Goal: Task Accomplishment & Management: Complete application form

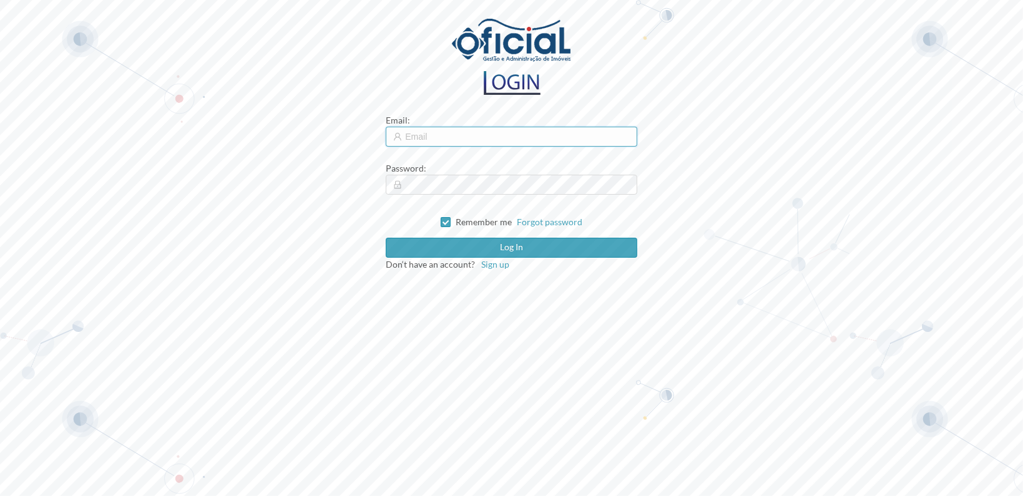
type input "[EMAIL_ADDRESS][DOMAIN_NAME]"
click at [493, 138] on input "[EMAIL_ADDRESS][DOMAIN_NAME]" at bounding box center [511, 137] width 251 height 20
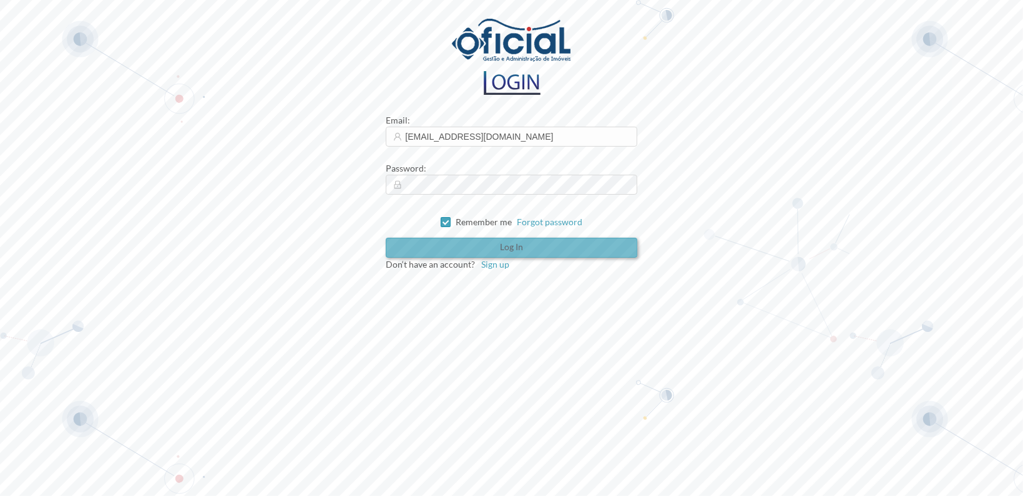
click at [497, 252] on button "Log in" at bounding box center [511, 248] width 251 height 20
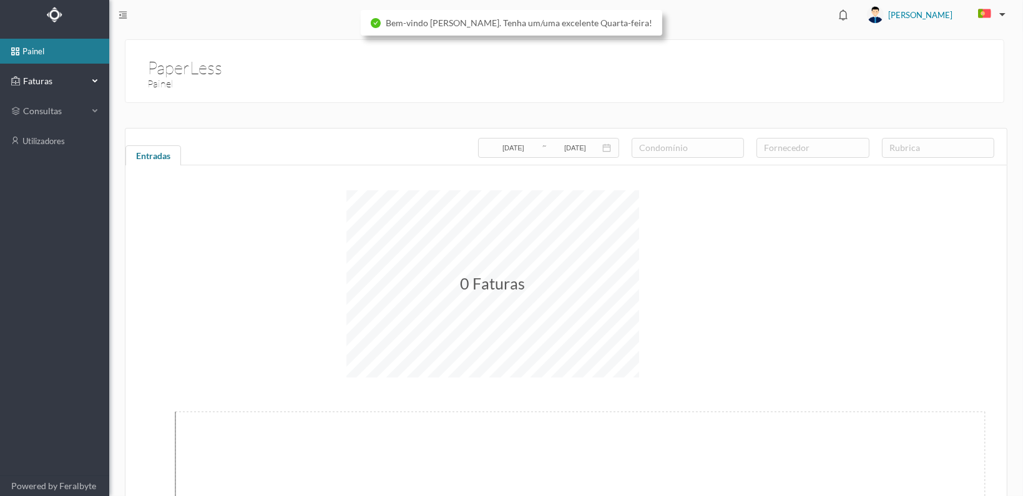
click at [40, 82] on span "Faturas" at bounding box center [54, 81] width 69 height 12
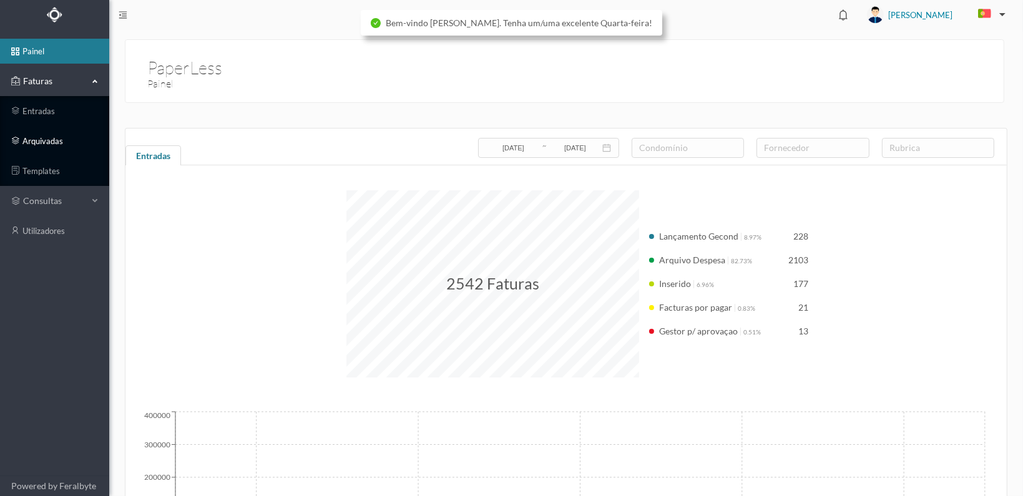
click at [34, 138] on link "arquivadas" at bounding box center [54, 141] width 109 height 25
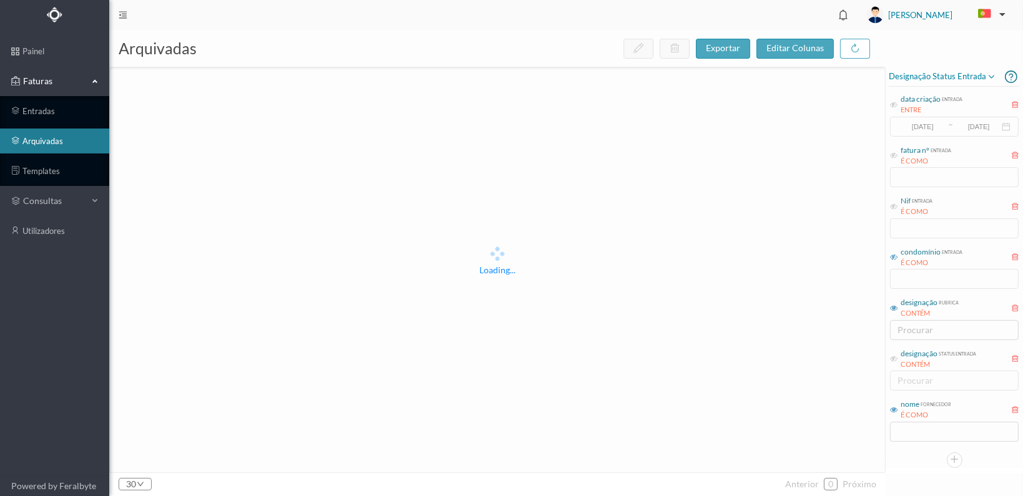
click at [894, 256] on icon at bounding box center [893, 257] width 7 height 7
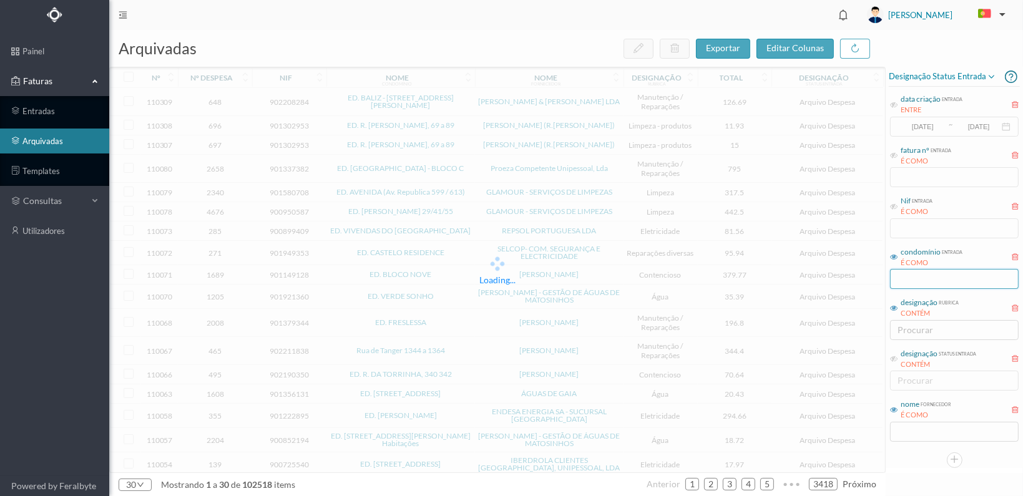
click at [903, 283] on input "text" at bounding box center [954, 279] width 129 height 20
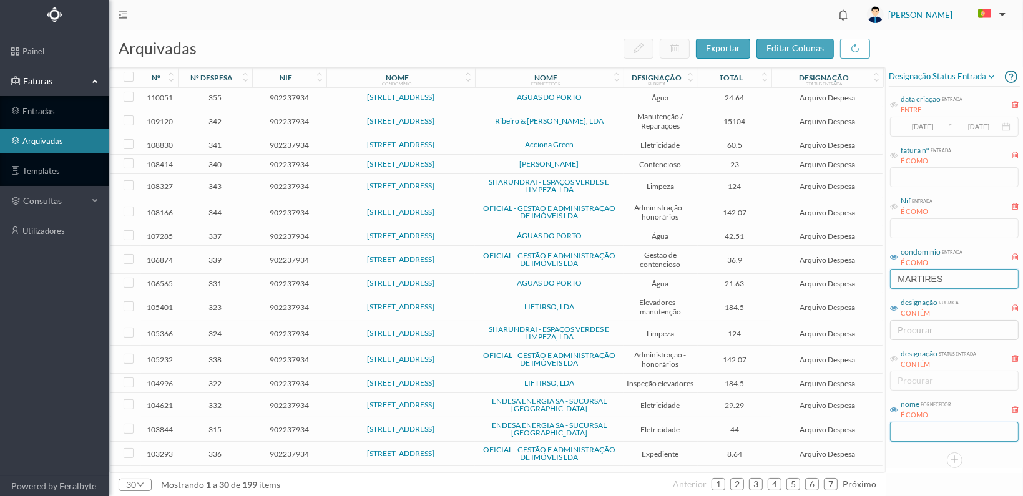
type input "MARTIRES"
click at [916, 429] on input "text" at bounding box center [954, 432] width 129 height 20
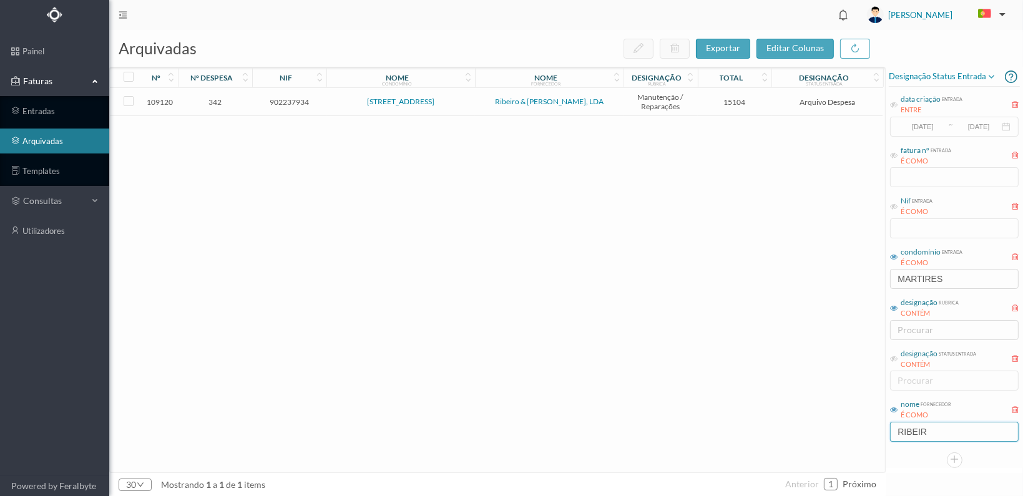
type input "RIBEIR"
click at [290, 97] on span "902237934" at bounding box center [289, 101] width 68 height 9
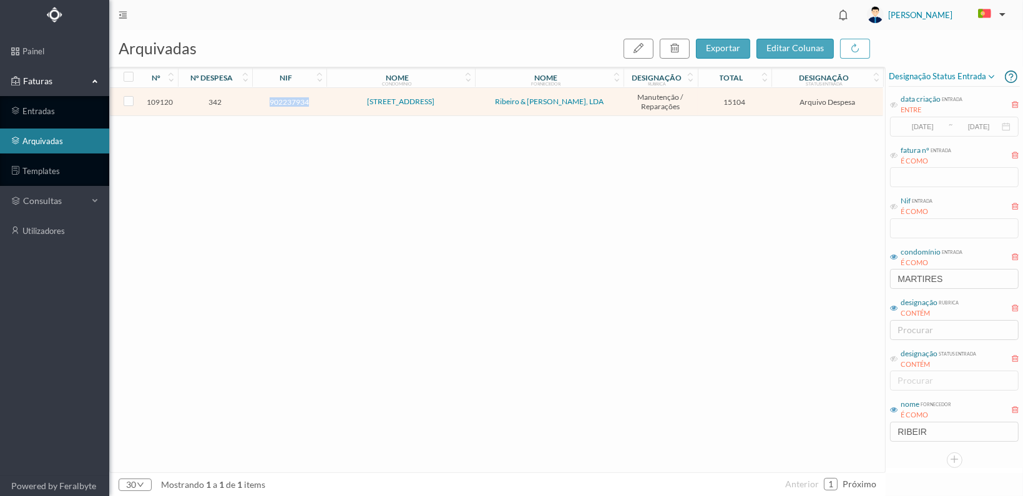
click at [290, 97] on span "902237934" at bounding box center [289, 101] width 68 height 9
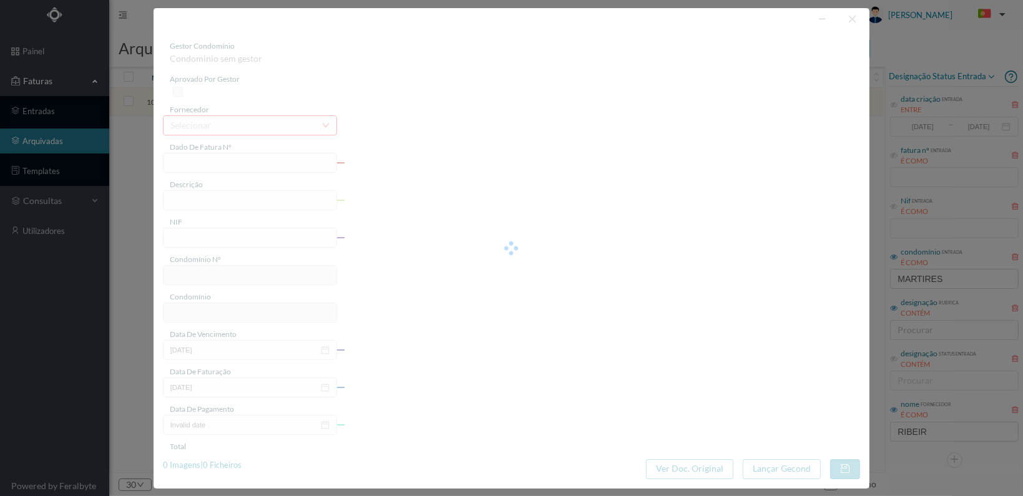
type input "RG 2025/8"
type input "Intervenção para reparação de telhado após acidente com grua"
type input "902237934"
type input "[DATE]"
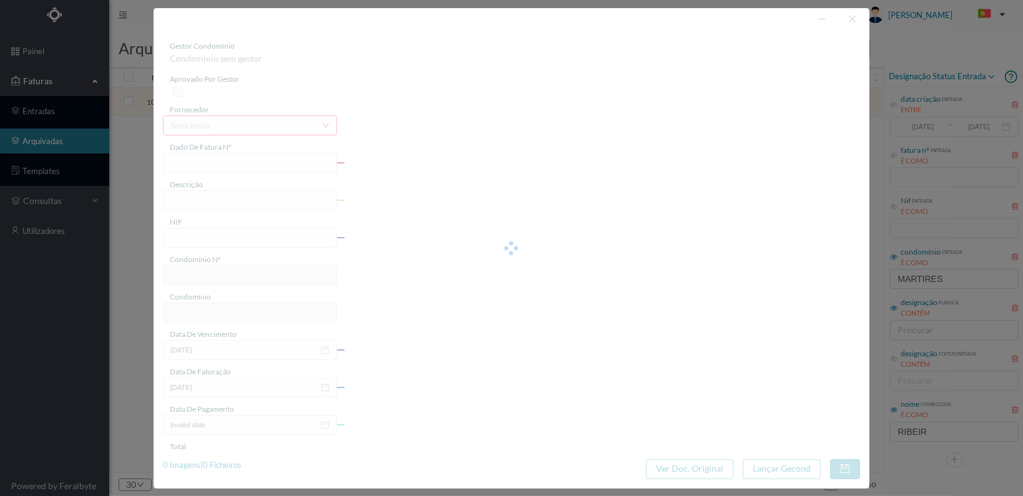
type input "15104.00"
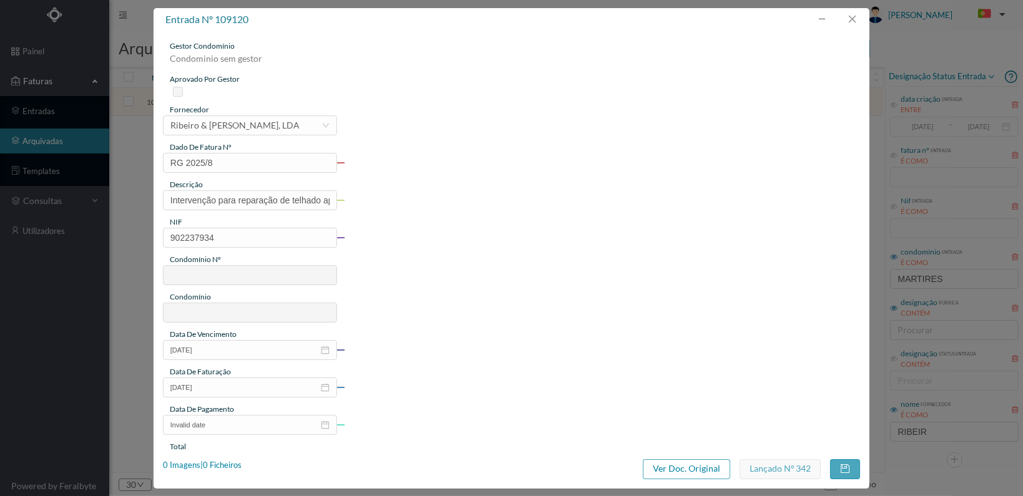
type input "615"
type input "[STREET_ADDRESS]"
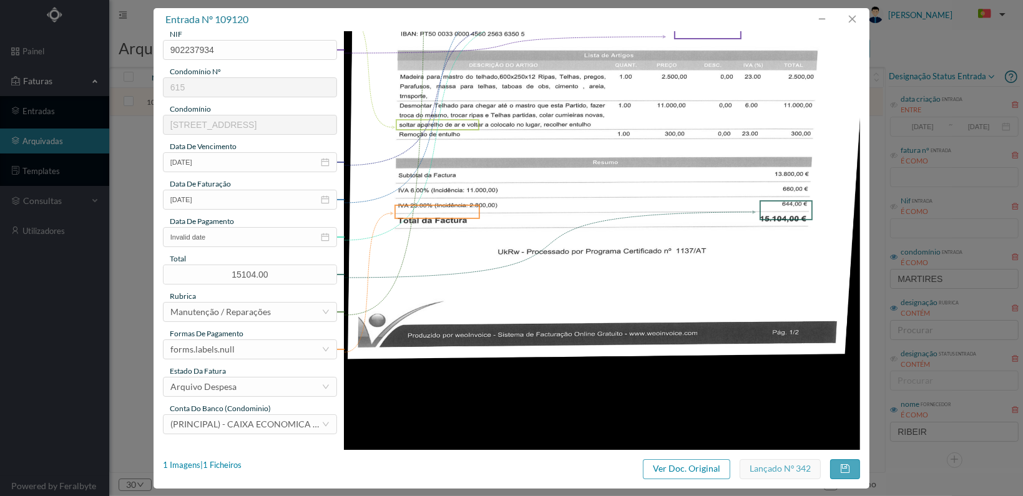
scroll to position [76, 0]
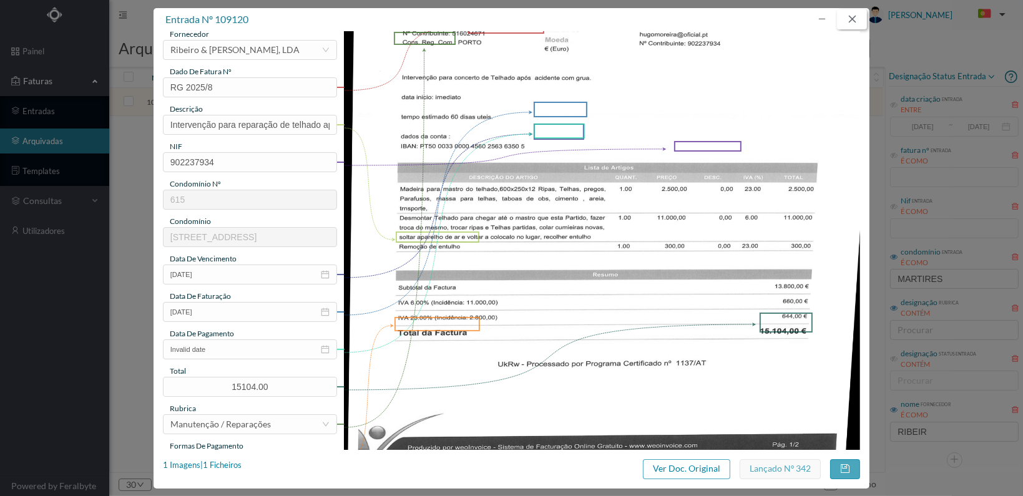
drag, startPoint x: 855, startPoint y: 17, endPoint x: 847, endPoint y: 26, distance: 11.9
click at [855, 17] on button "button" at bounding box center [852, 19] width 30 height 20
